Goal: Task Accomplishment & Management: Use online tool/utility

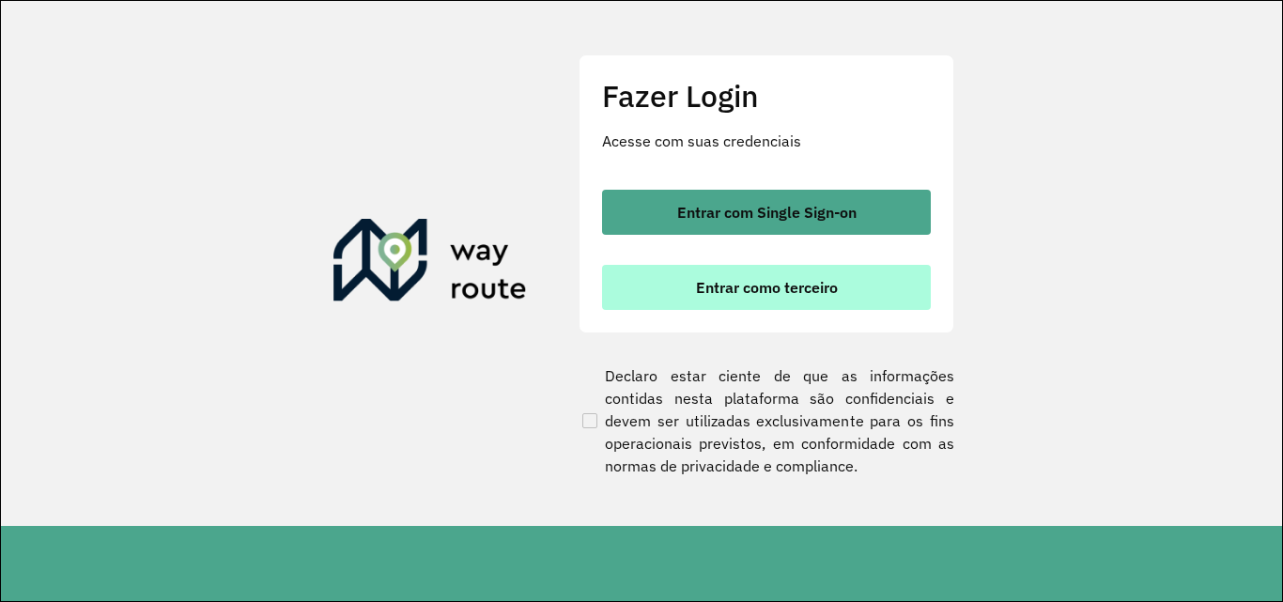
click at [793, 301] on button "Entrar como terceiro" at bounding box center [766, 287] width 329 height 45
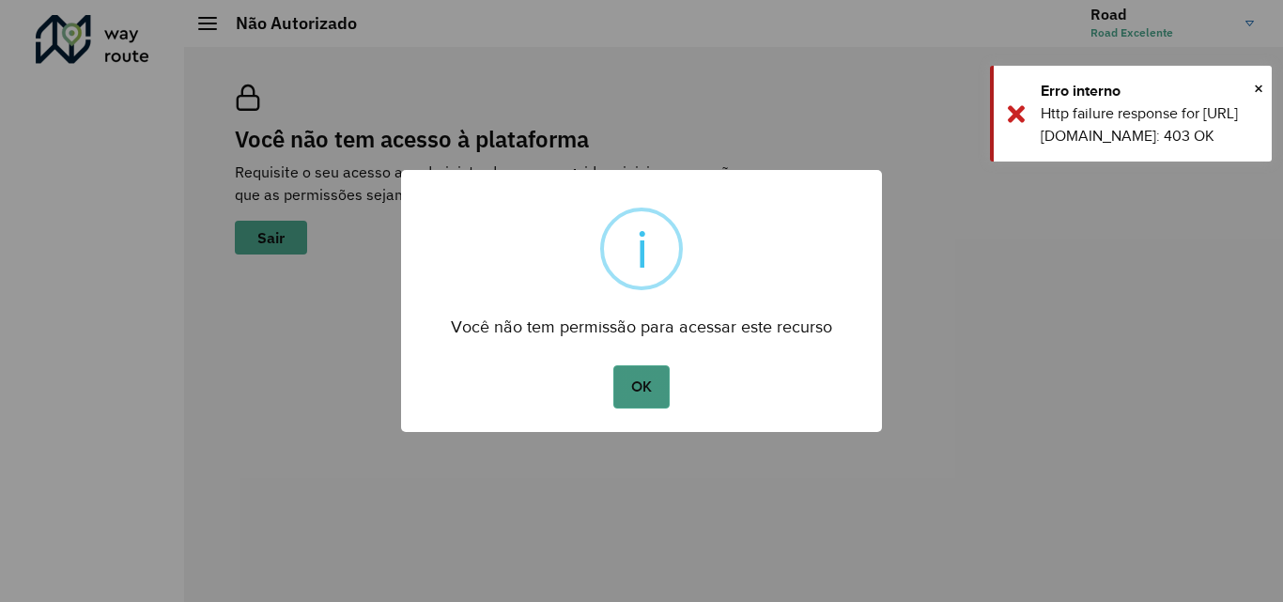
click at [645, 393] on button "OK" at bounding box center [640, 386] width 55 height 43
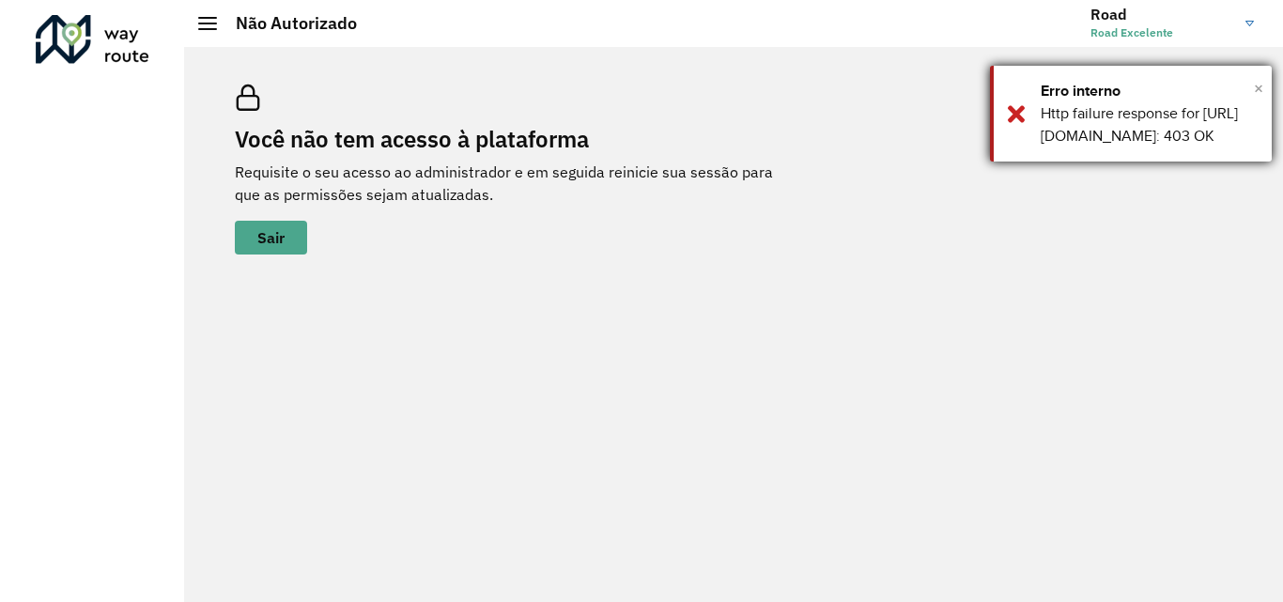
click at [1257, 78] on span "×" at bounding box center [1258, 88] width 9 height 28
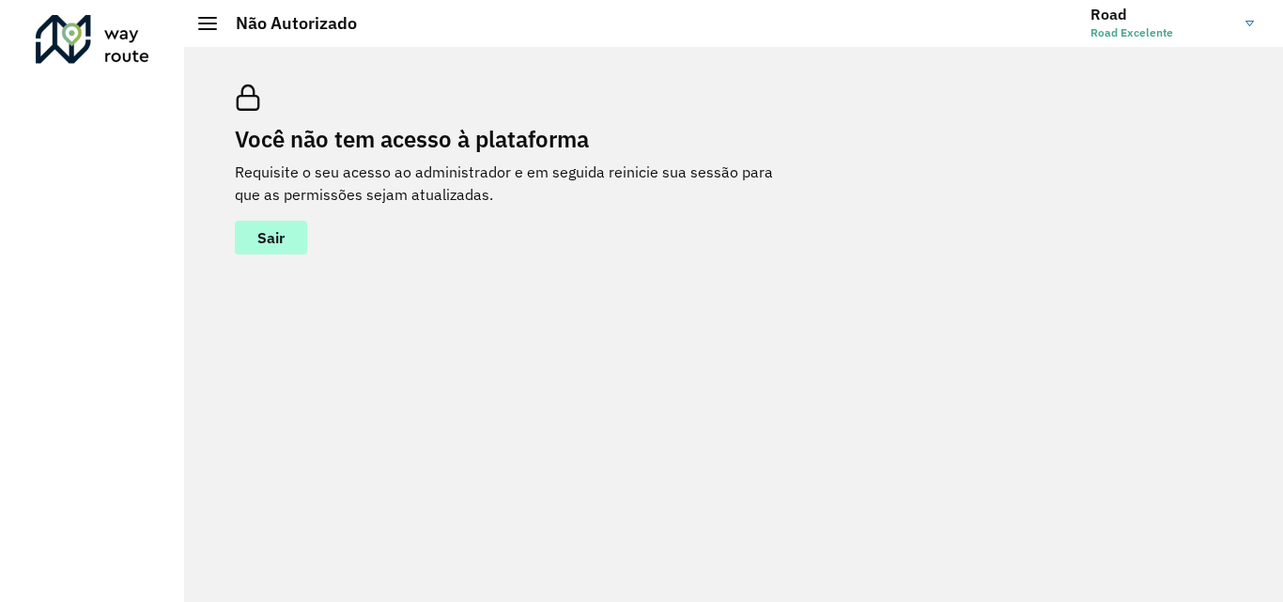
click at [280, 244] on span "Sair" at bounding box center [270, 237] width 27 height 15
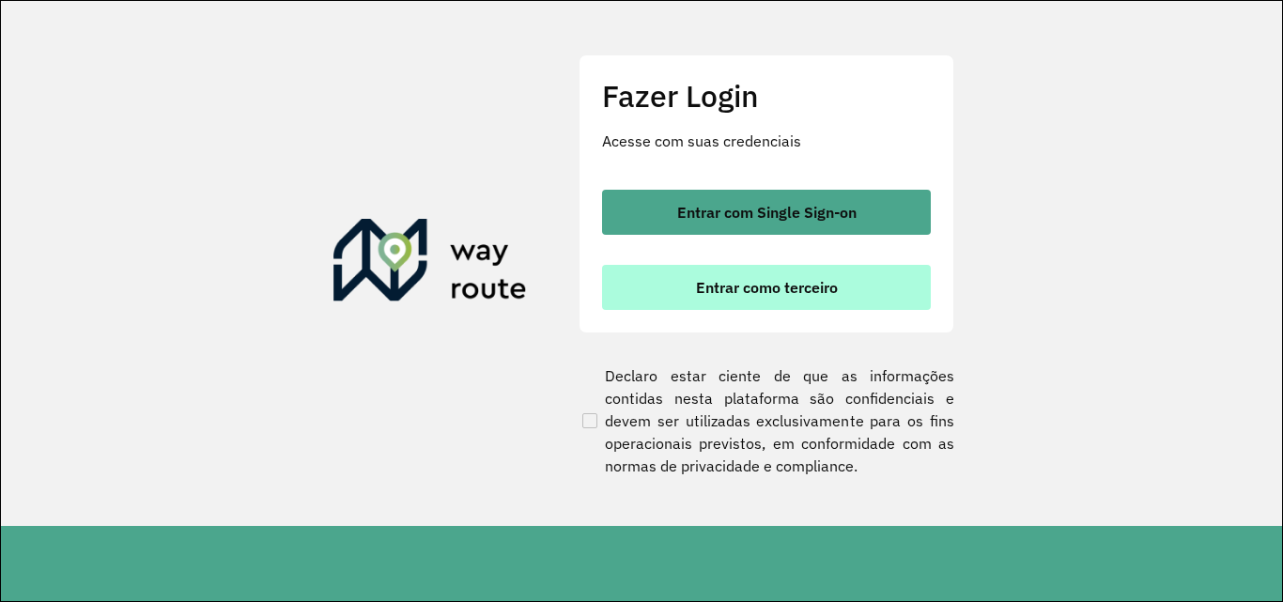
click at [736, 290] on span "Entrar como terceiro" at bounding box center [767, 287] width 142 height 15
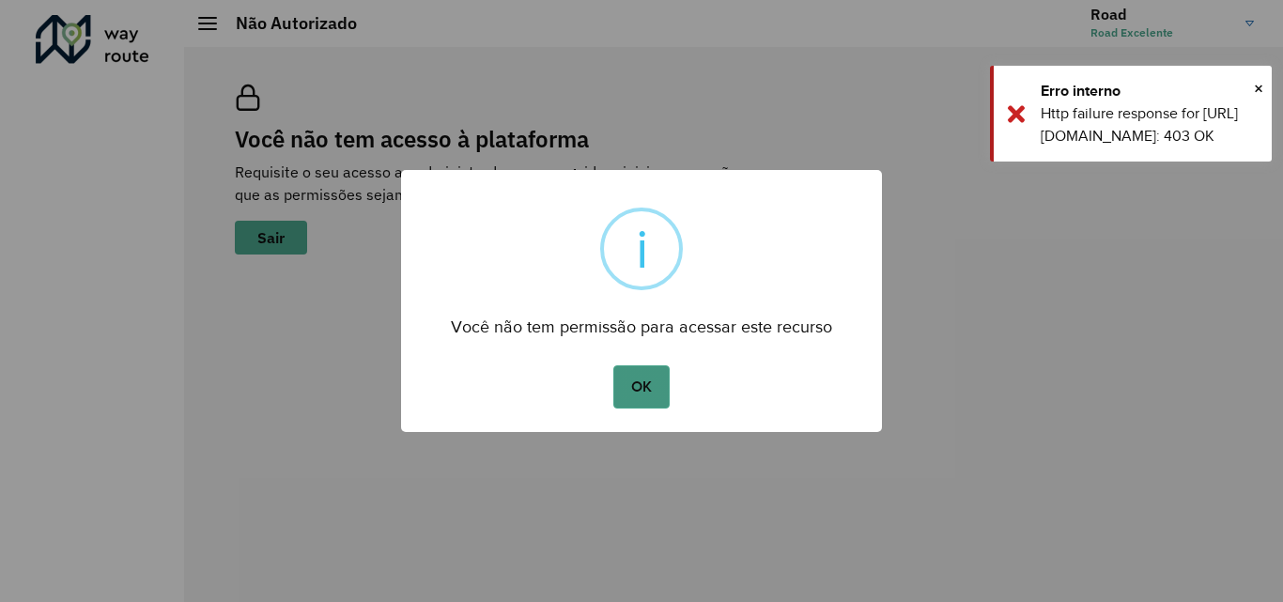
click at [642, 374] on button "OK" at bounding box center [640, 386] width 55 height 43
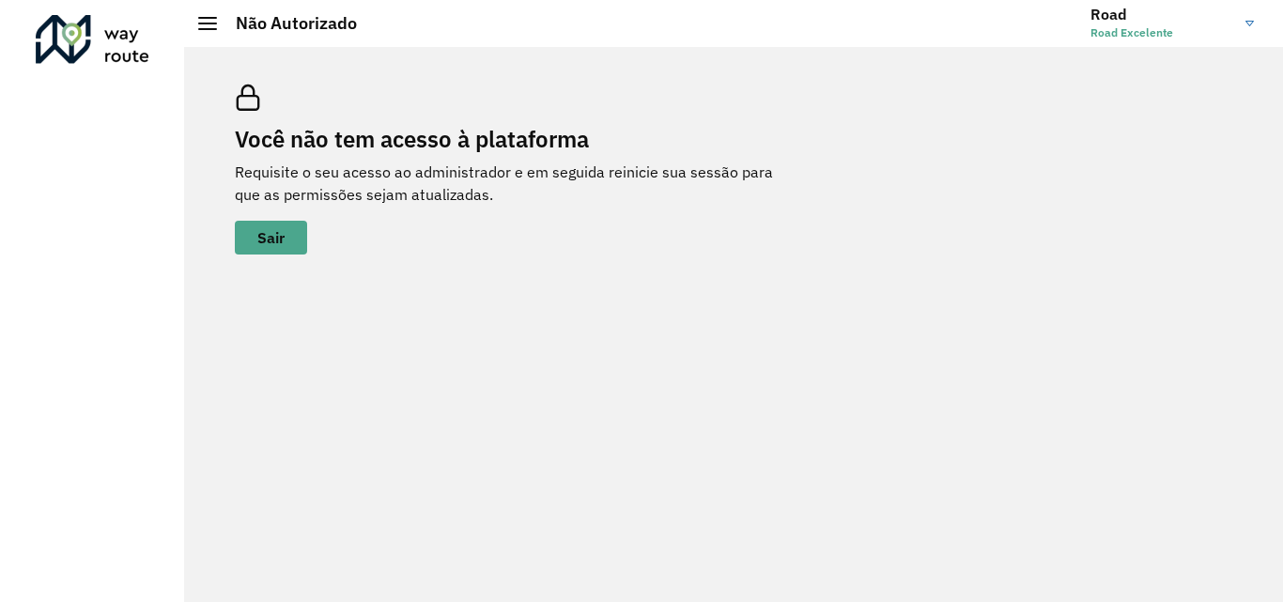
drag, startPoint x: 946, startPoint y: 257, endPoint x: 958, endPoint y: 261, distance: 12.8
click at [958, 261] on div "Você não tem acesso à plataforma Requisite o seu acesso ao administrador e em s…" at bounding box center [733, 169] width 1043 height 215
click at [1135, 35] on span "Road Excelente" at bounding box center [1161, 32] width 141 height 17
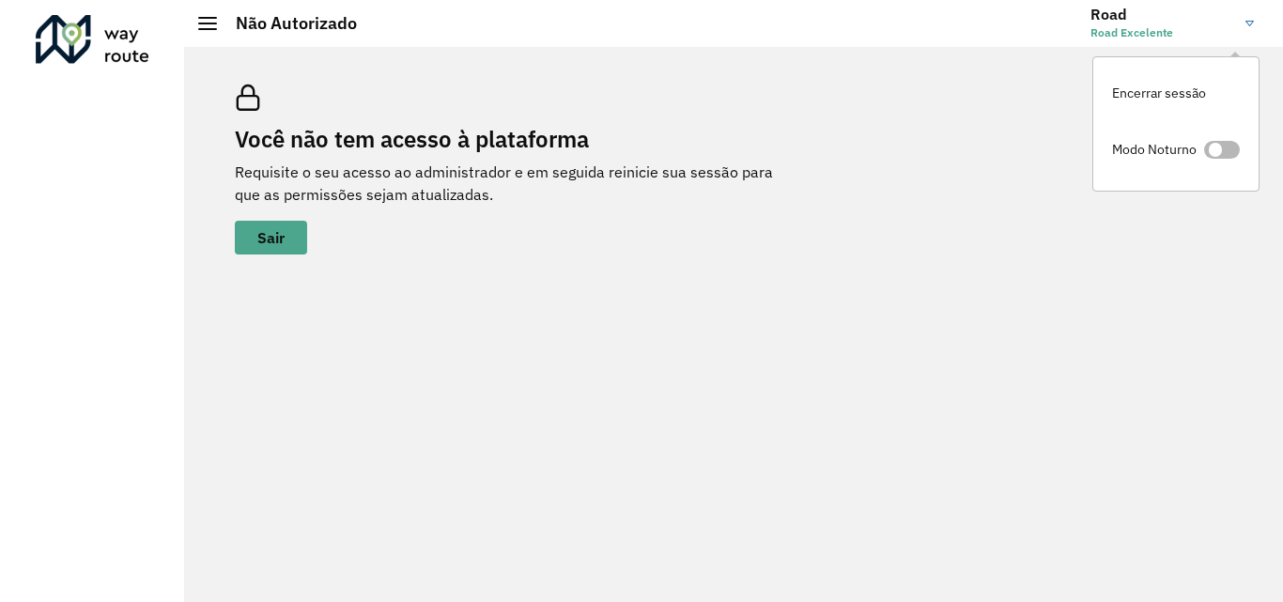
click at [1224, 147] on span at bounding box center [1222, 150] width 36 height 18
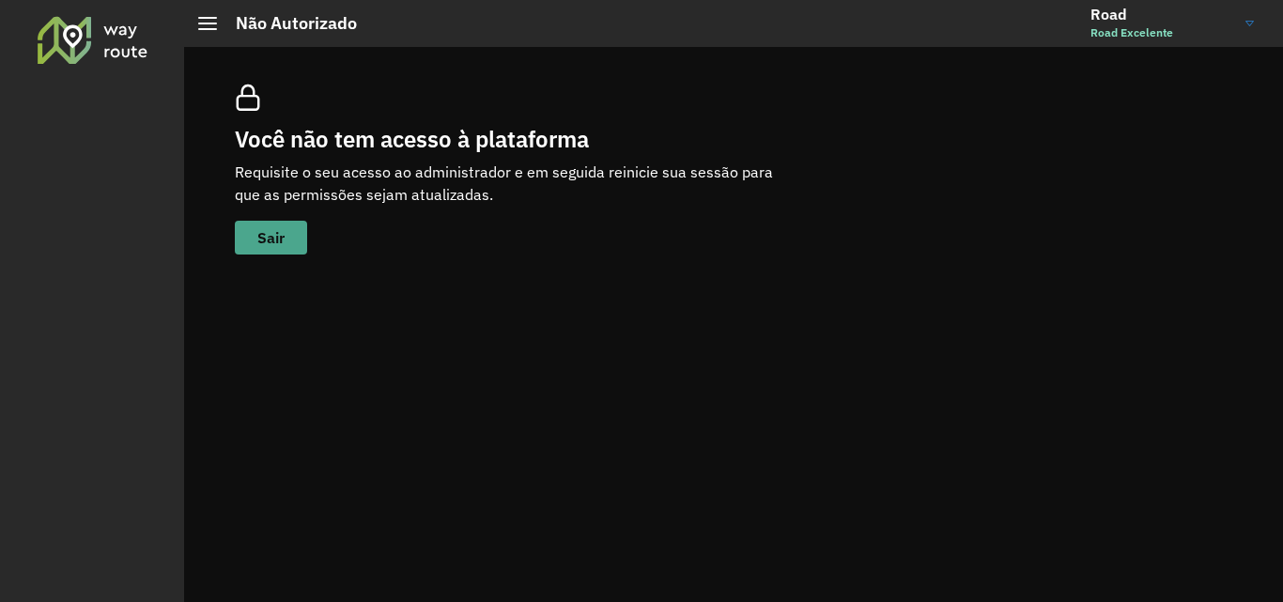
click at [255, 248] on button "Sair" at bounding box center [271, 238] width 72 height 34
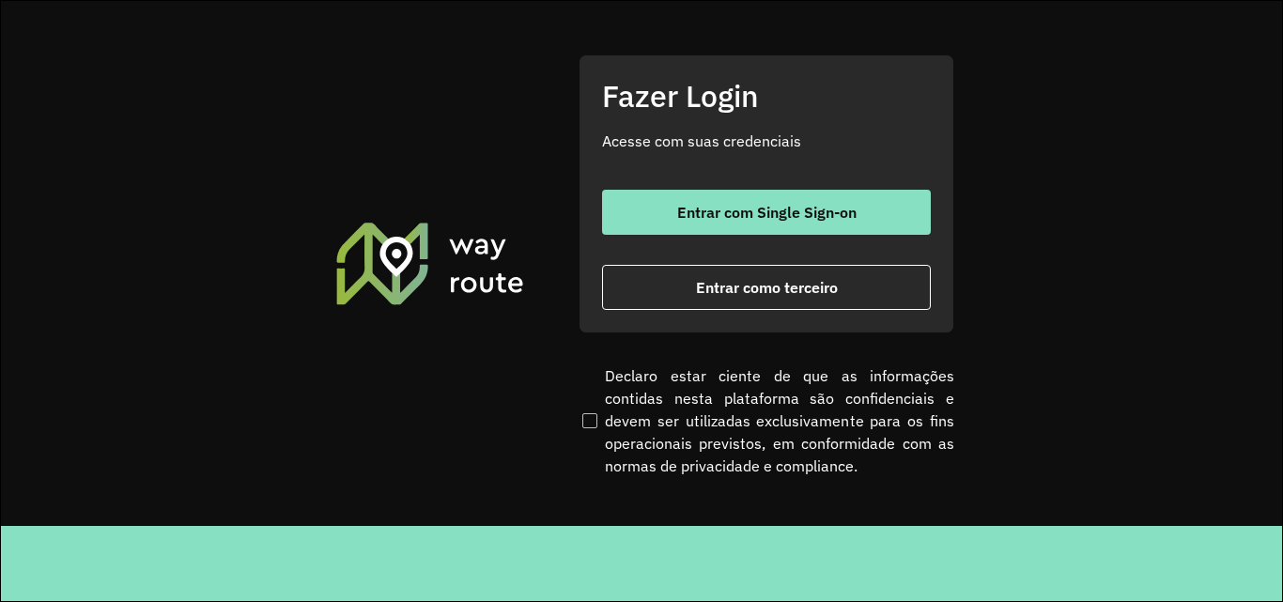
drag, startPoint x: 0, startPoint y: 0, endPoint x: 305, endPoint y: 158, distance: 343.7
click at [305, 158] on section "Fazer Login Acesse com suas credenciais Entrar com Single Sign-on Entrar como t…" at bounding box center [641, 263] width 1281 height 525
